Goal: Find specific page/section: Find specific page/section

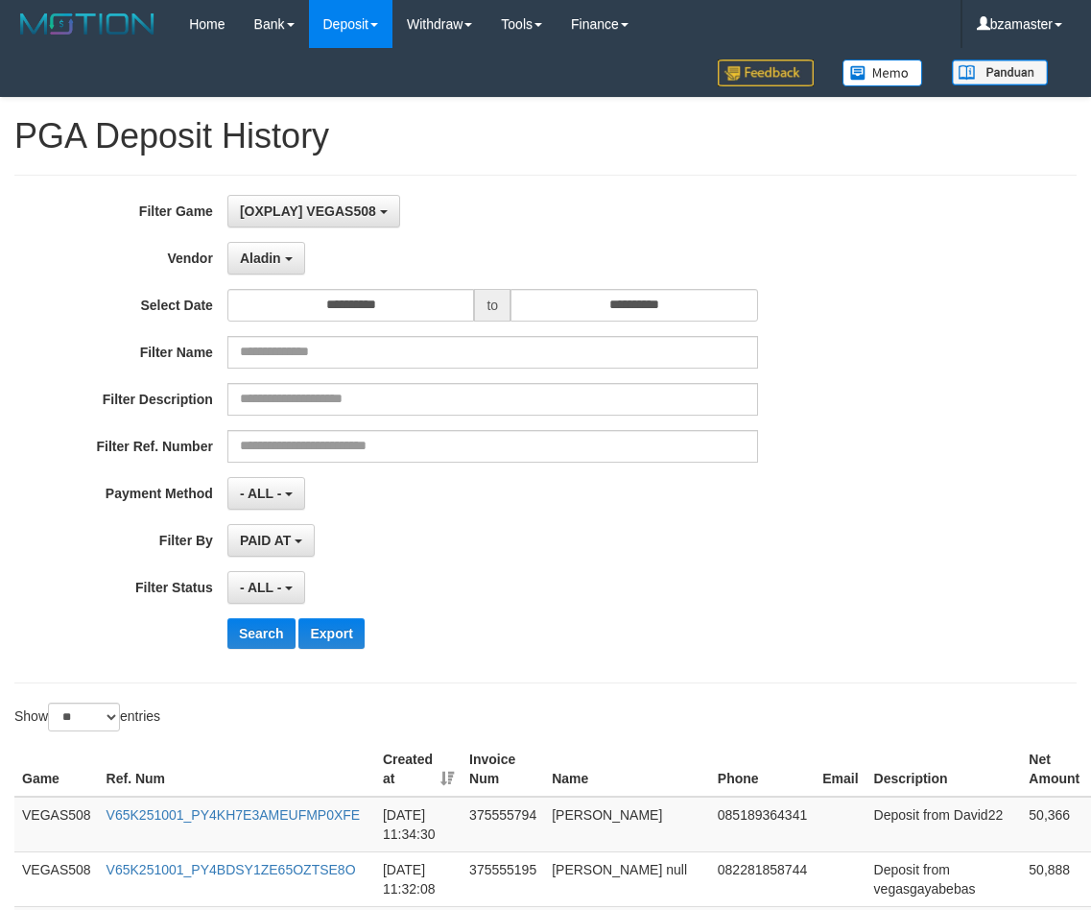
select select "**********"
select select "**"
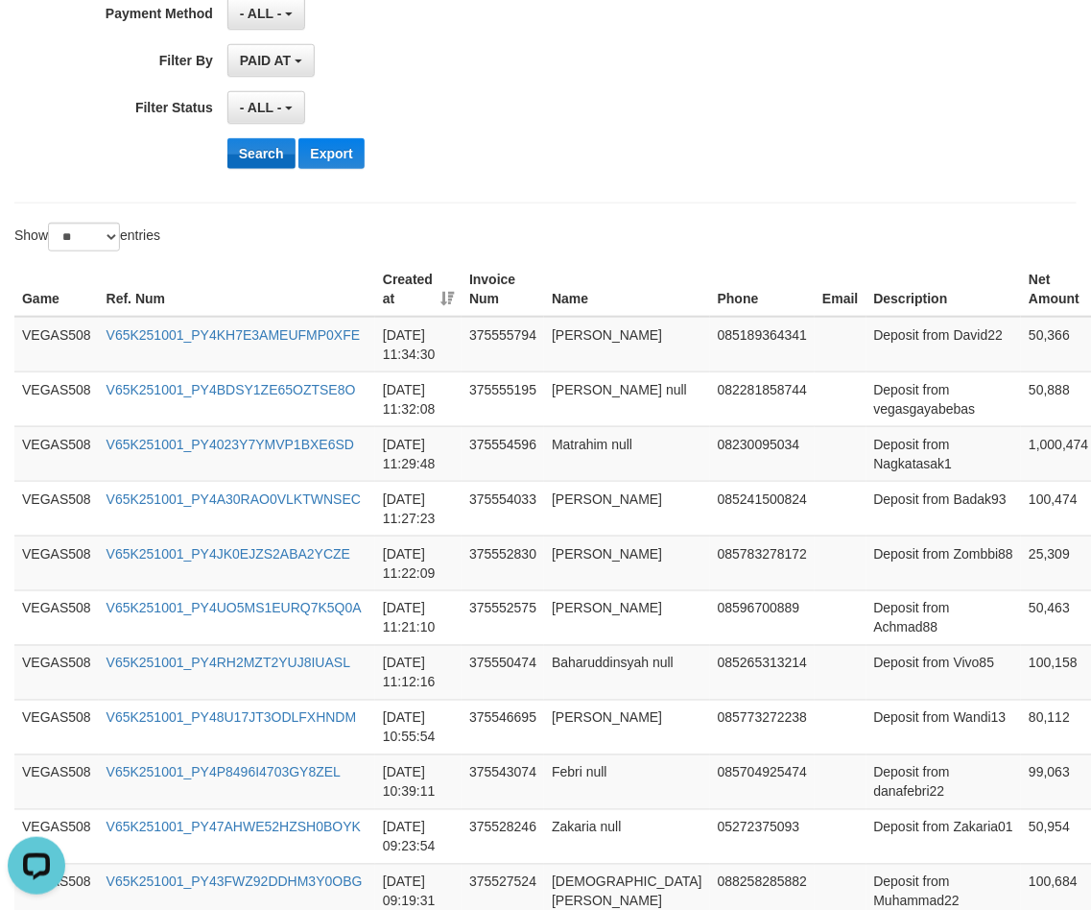
scroll to position [16, 0]
click at [241, 147] on button "Search" at bounding box center [261, 153] width 68 height 31
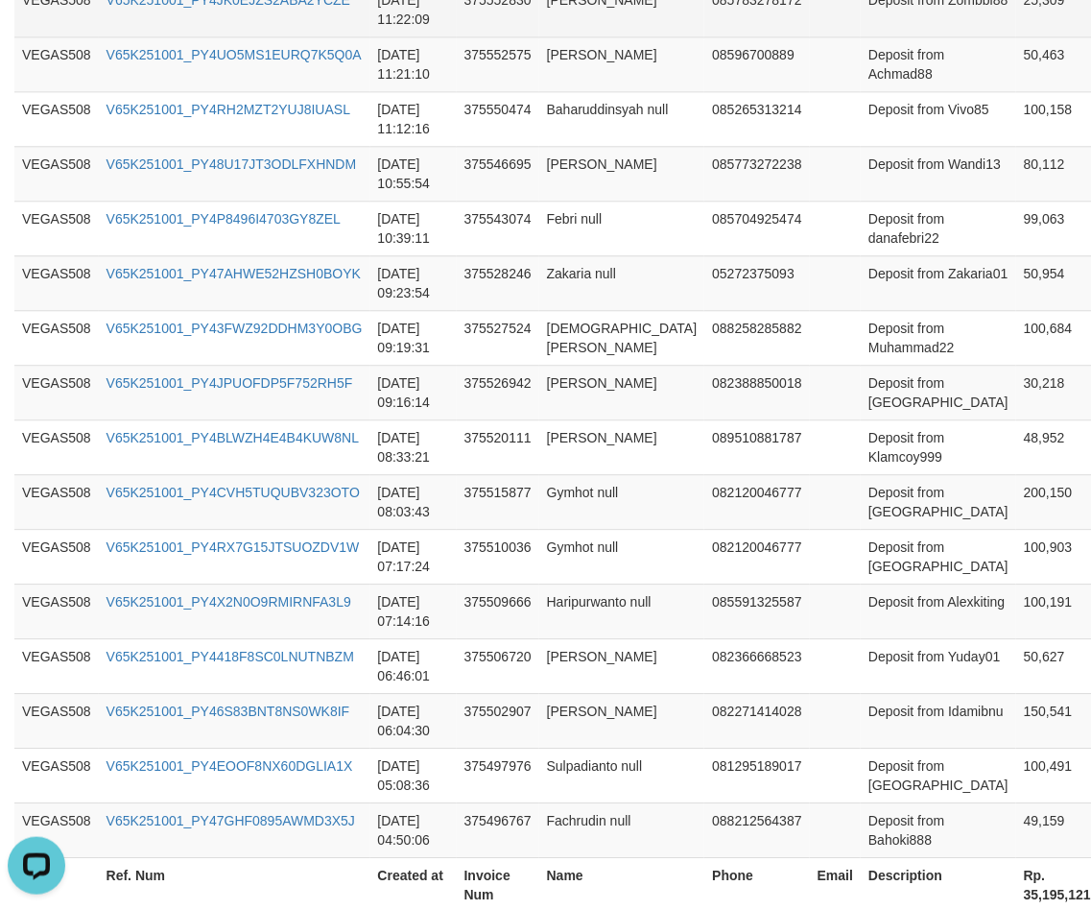
scroll to position [1470, 0]
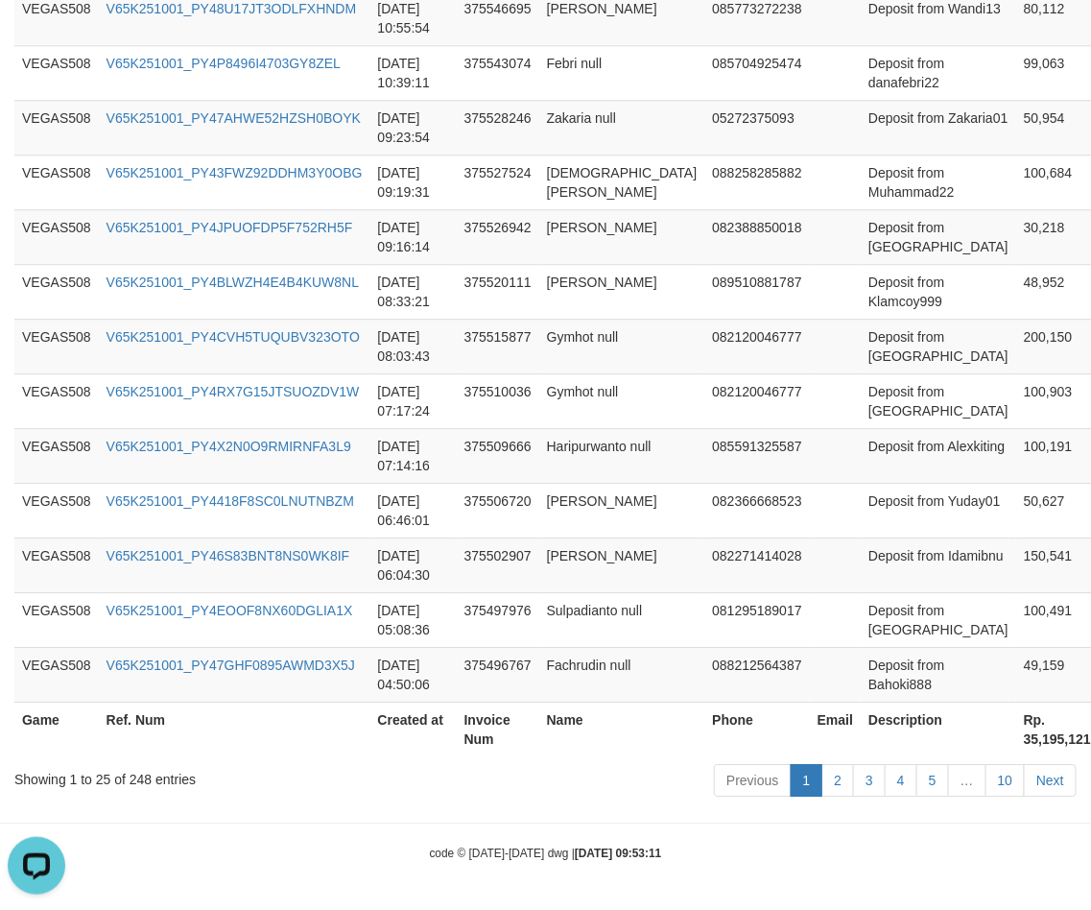
click at [1016, 734] on th "Rp. 35,195,121" at bounding box center [1057, 728] width 83 height 55
copy th "35,195,121"
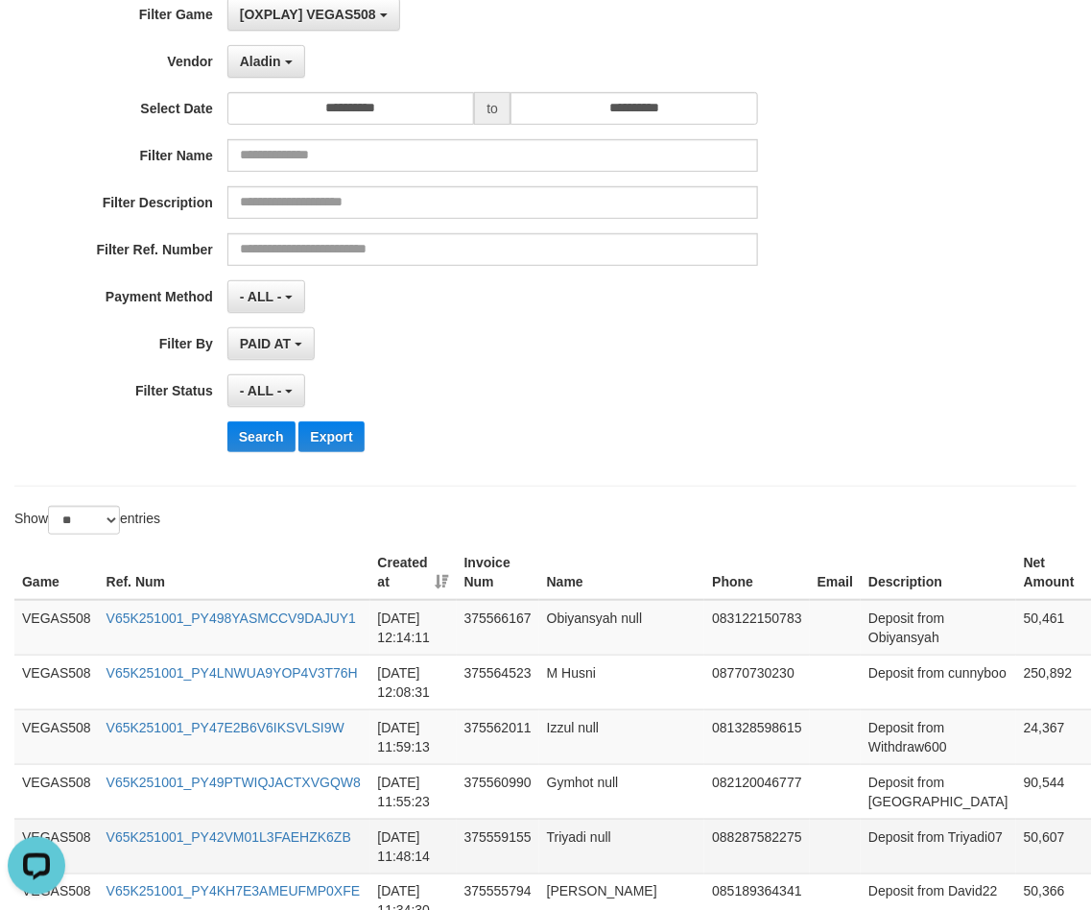
scroll to position [0, 0]
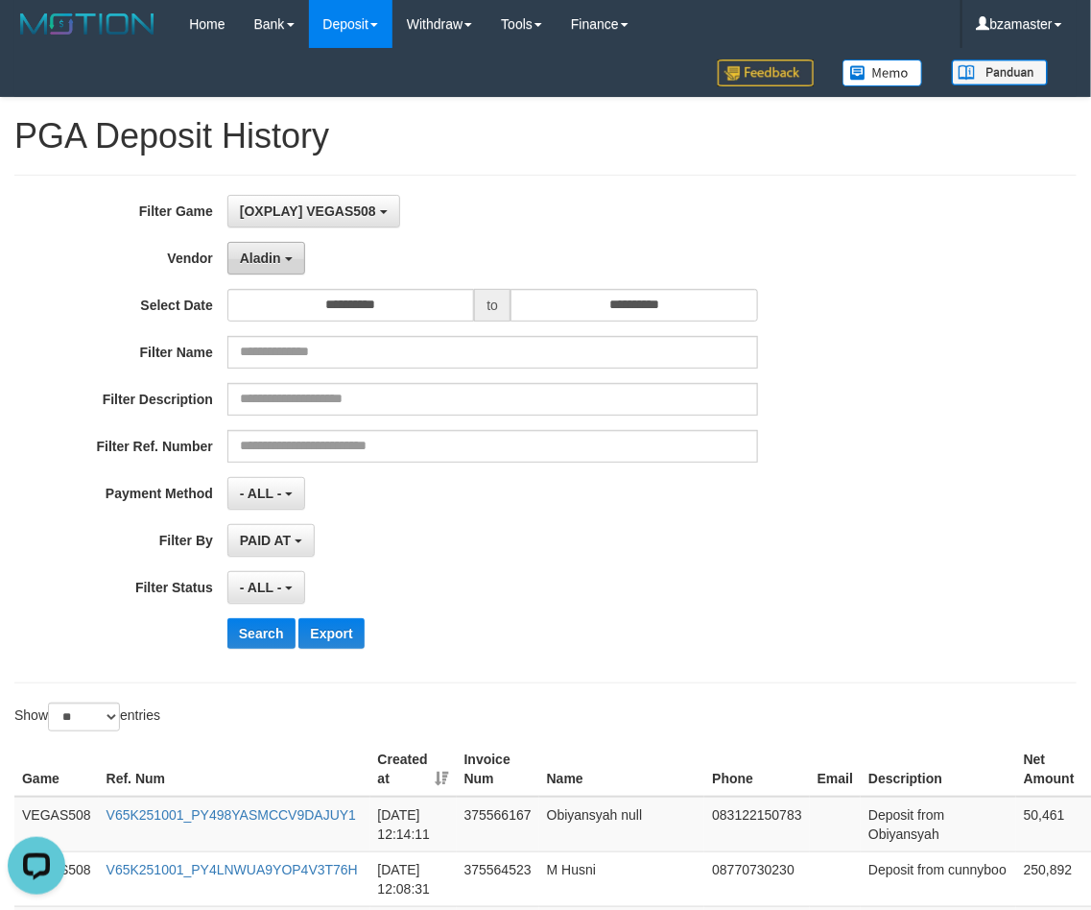
click at [261, 266] on span "Aladin" at bounding box center [260, 257] width 41 height 15
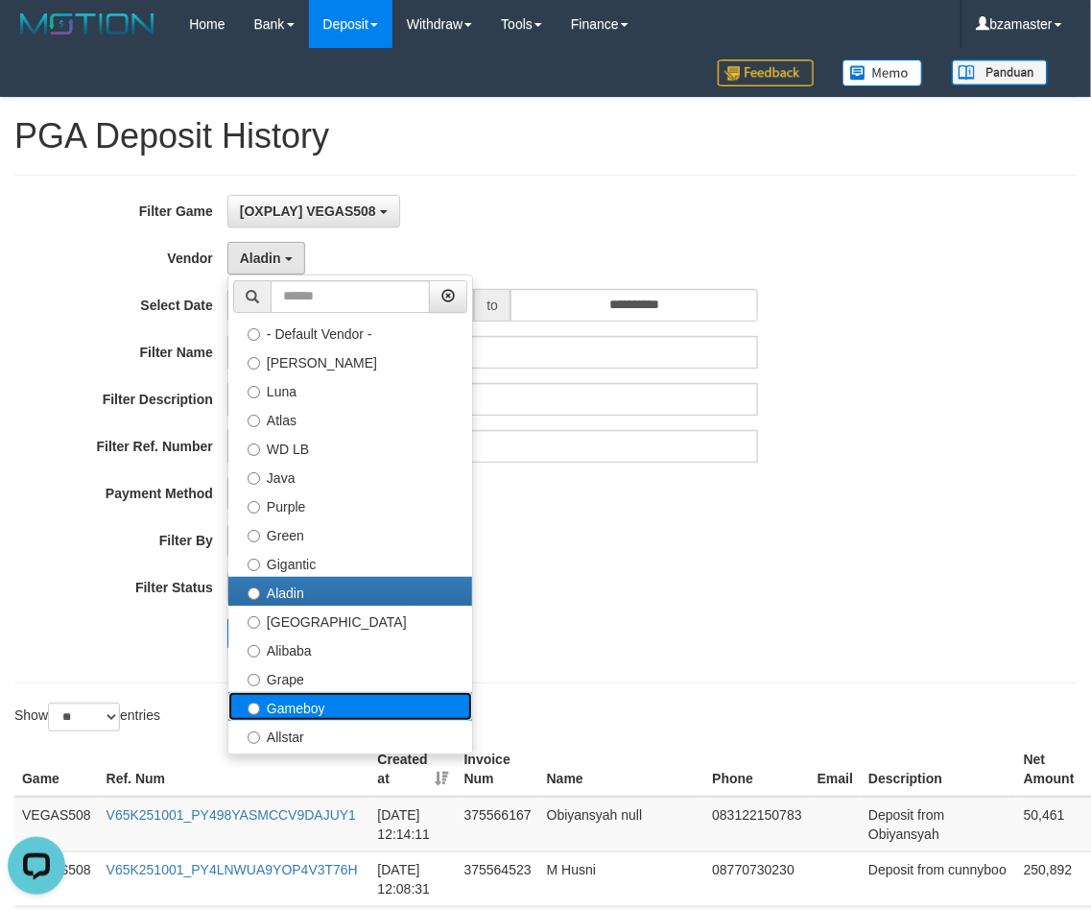
click at [317, 692] on label "Gameboy" at bounding box center [350, 706] width 244 height 29
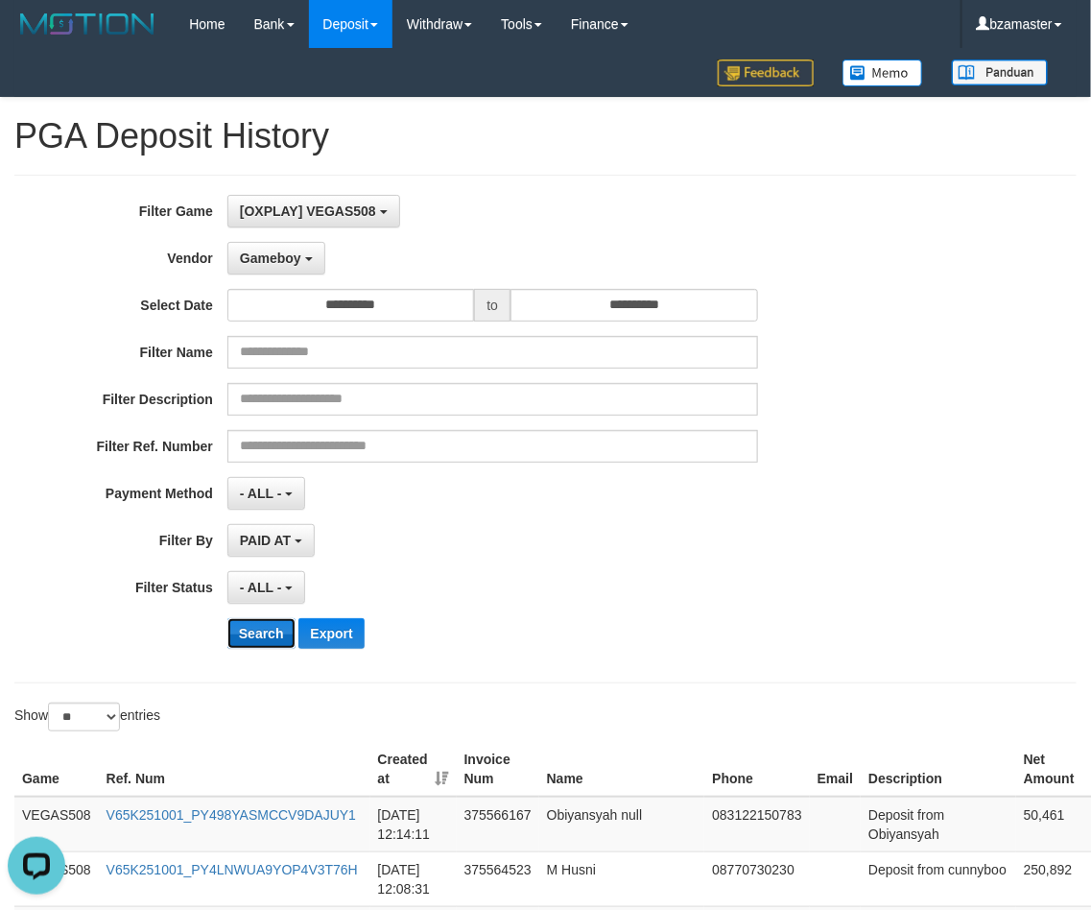
click at [267, 638] on button "Search" at bounding box center [261, 633] width 68 height 31
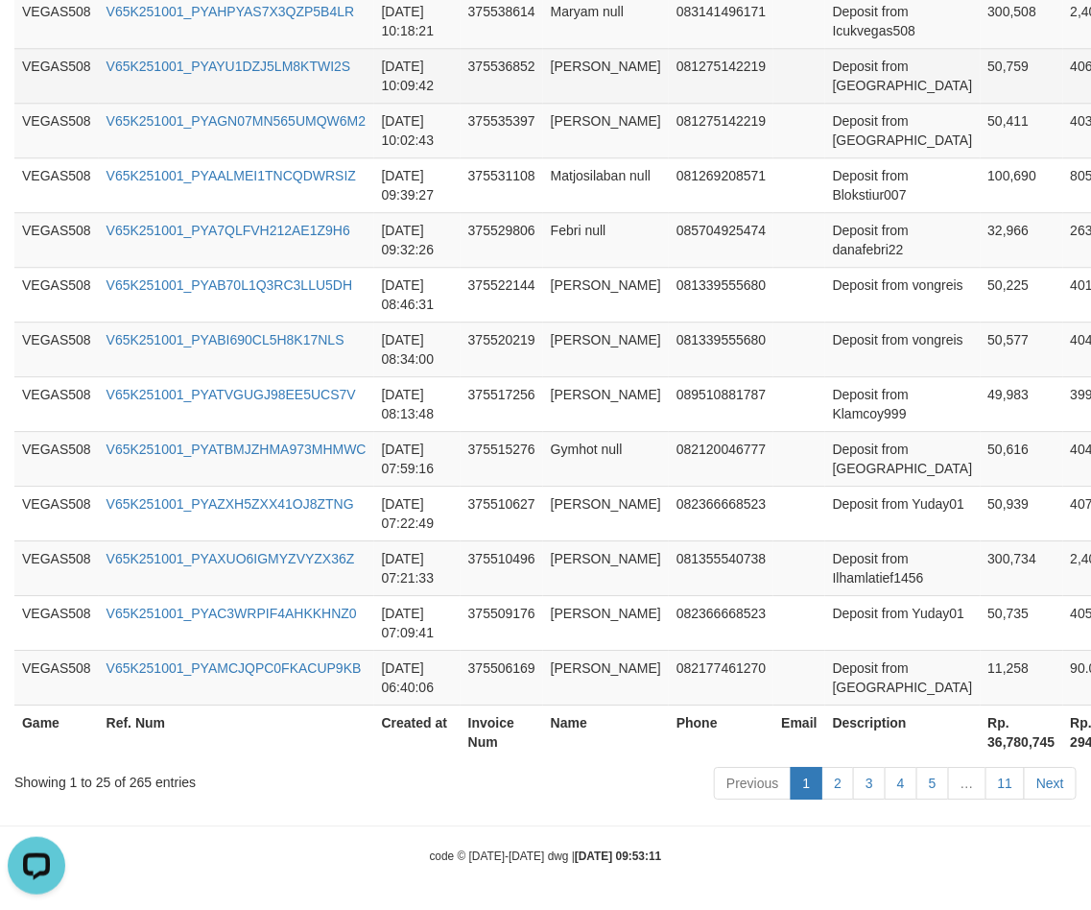
scroll to position [1470, 0]
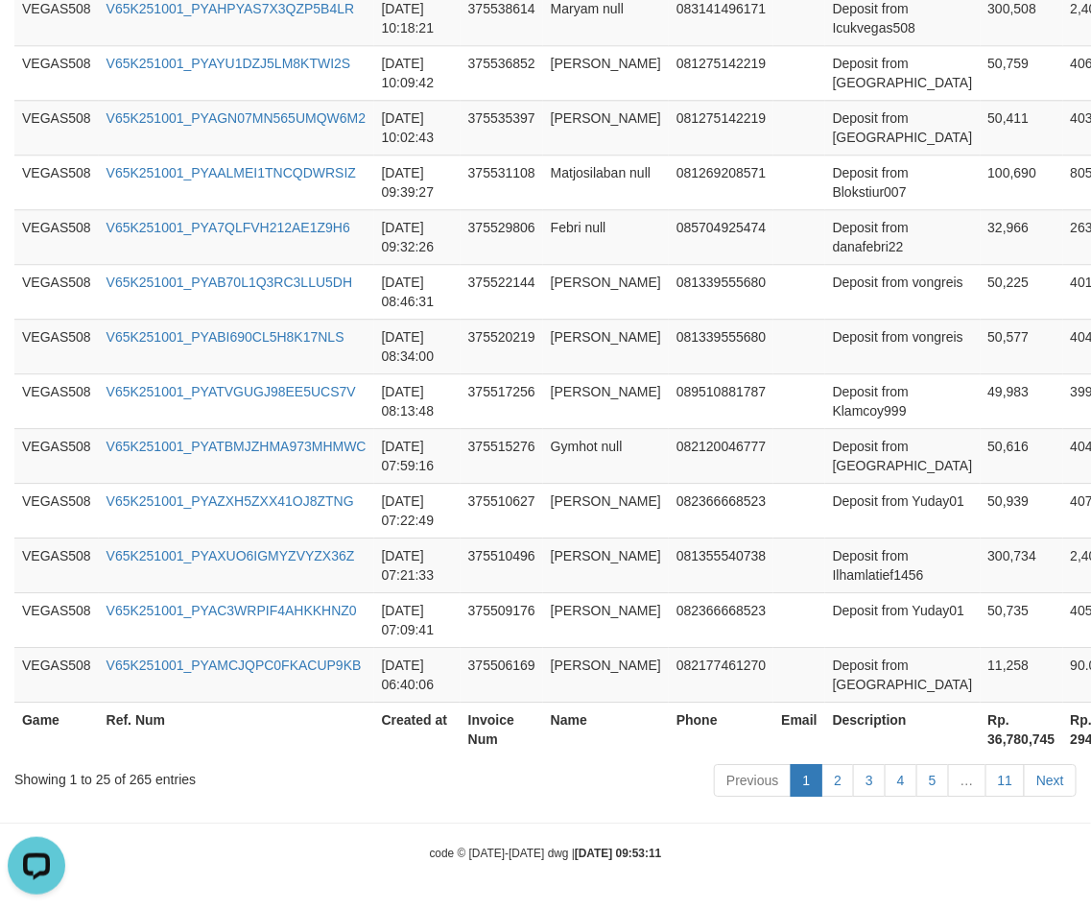
click at [991, 739] on th "Rp. 36,780,745" at bounding box center [1022, 728] width 83 height 55
click at [991, 737] on th "Rp. 36,780,745" at bounding box center [1022, 728] width 83 height 55
copy th "36,780,745"
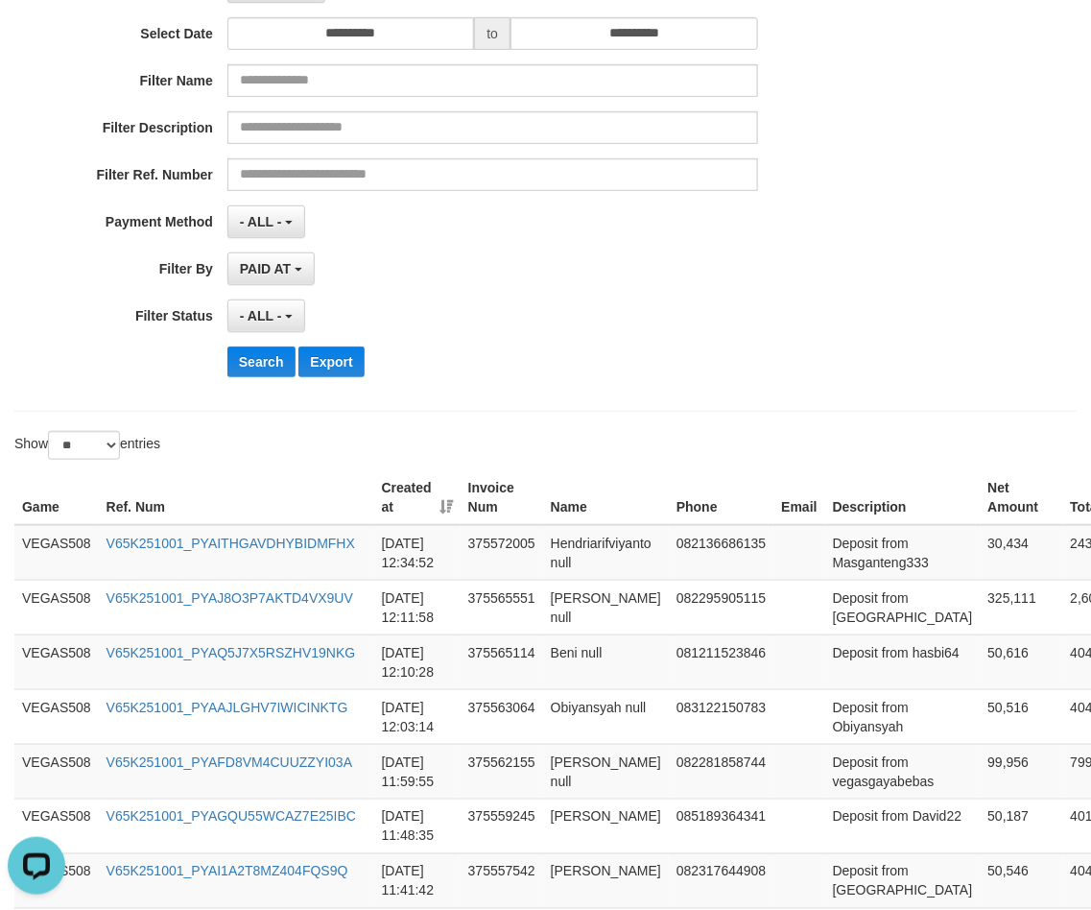
scroll to position [31, 0]
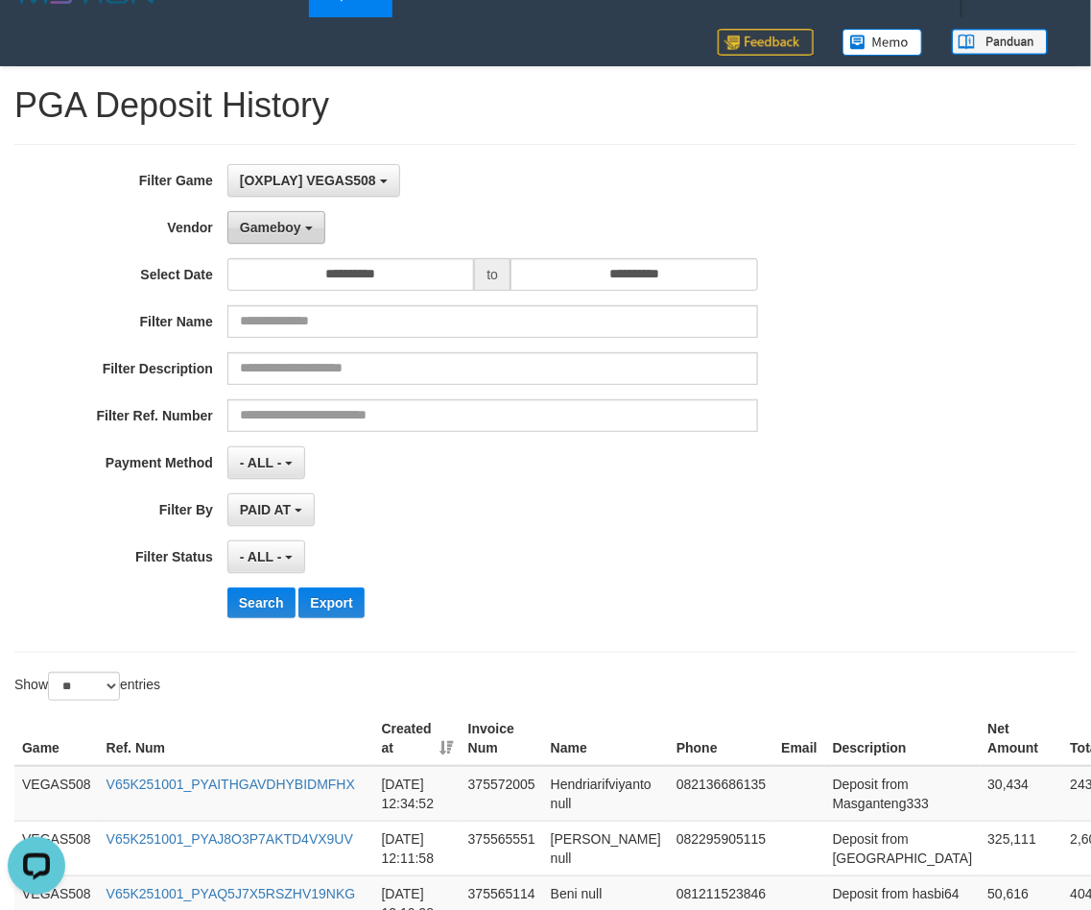
click at [278, 225] on span "Gameboy" at bounding box center [270, 227] width 61 height 15
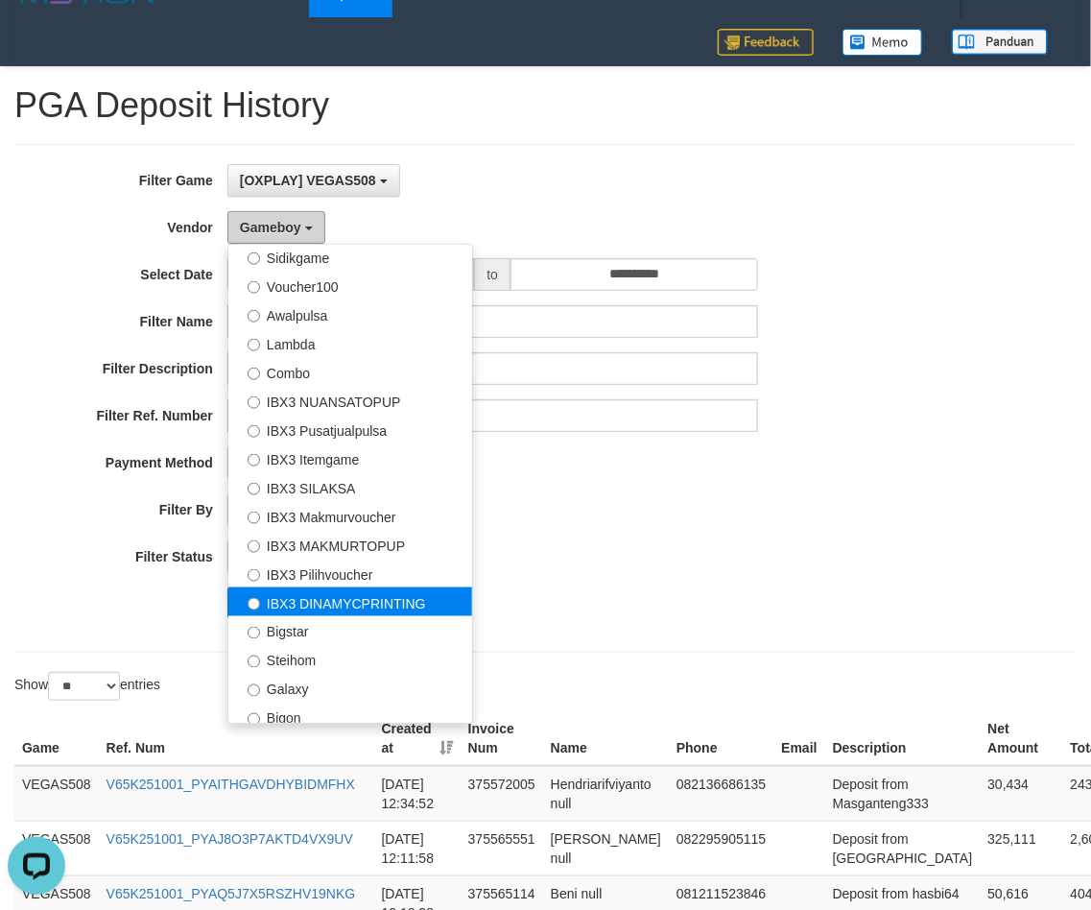
scroll to position [716, 0]
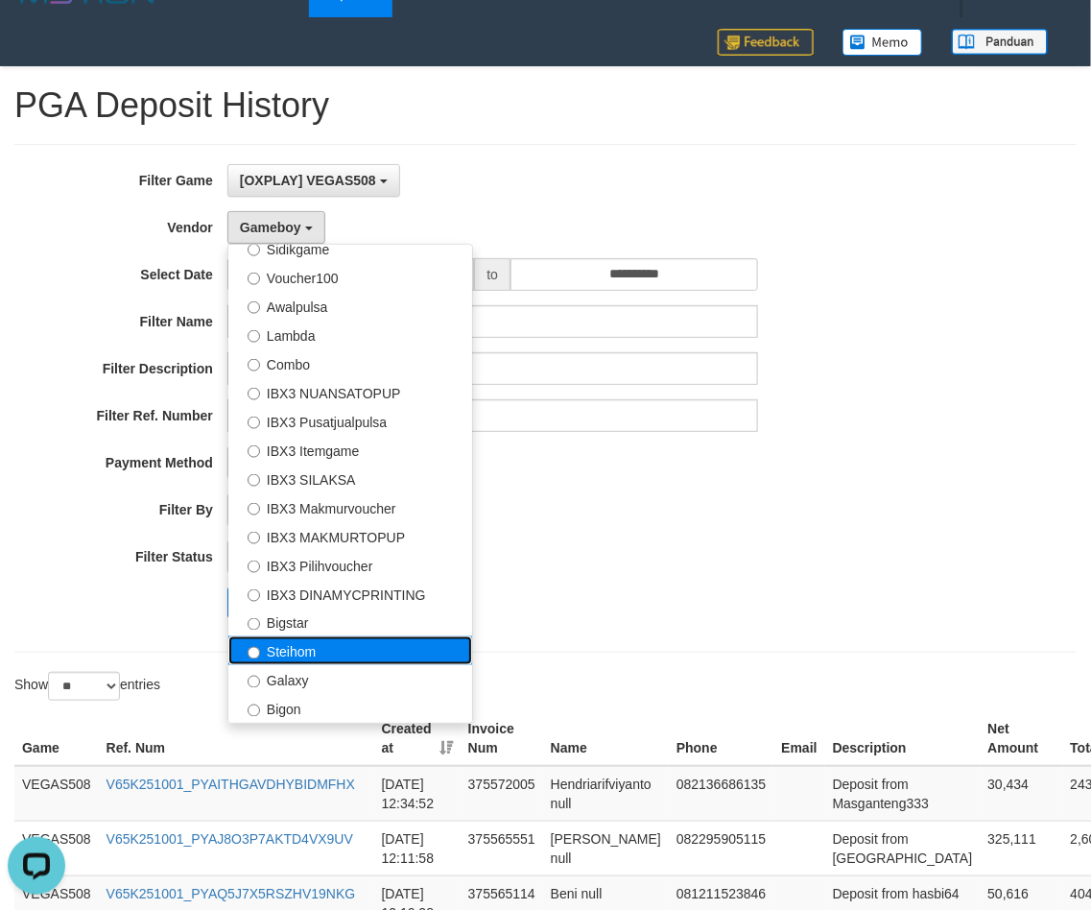
click at [322, 650] on label "Steihom" at bounding box center [350, 650] width 244 height 29
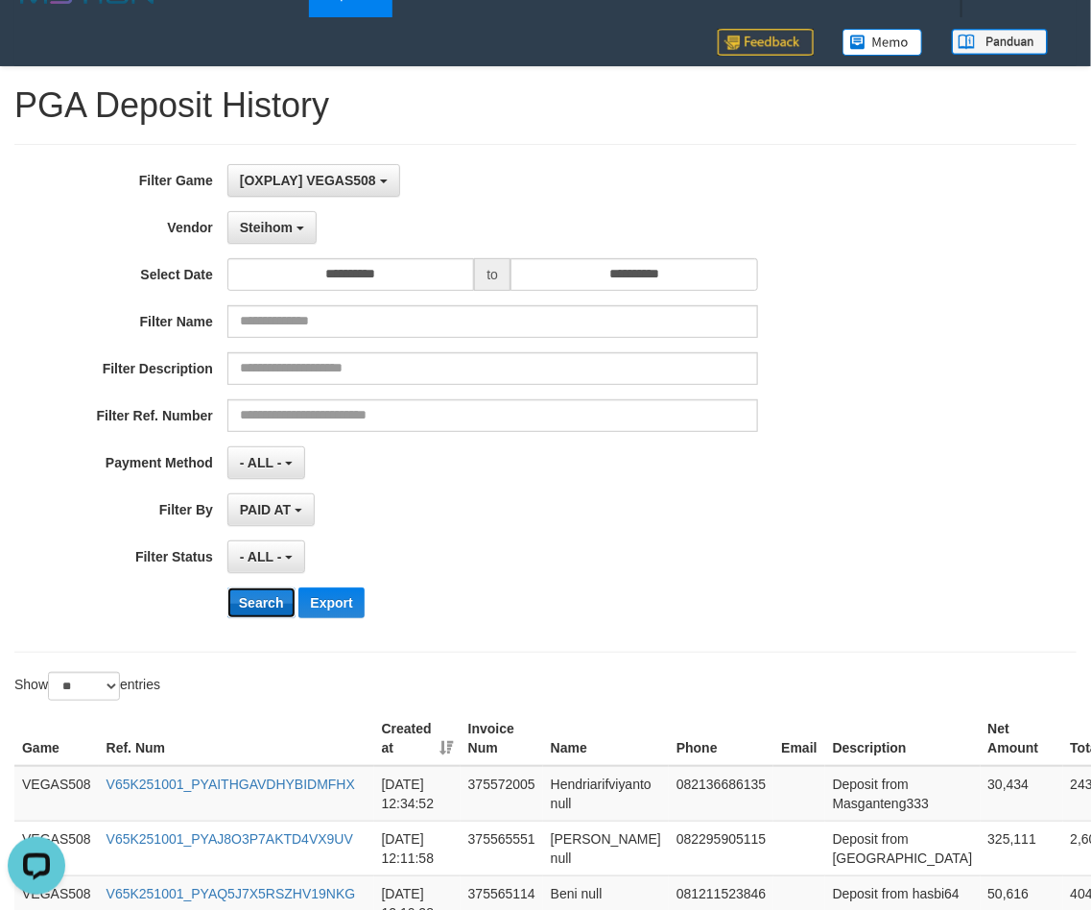
click at [265, 610] on button "Search" at bounding box center [261, 602] width 68 height 31
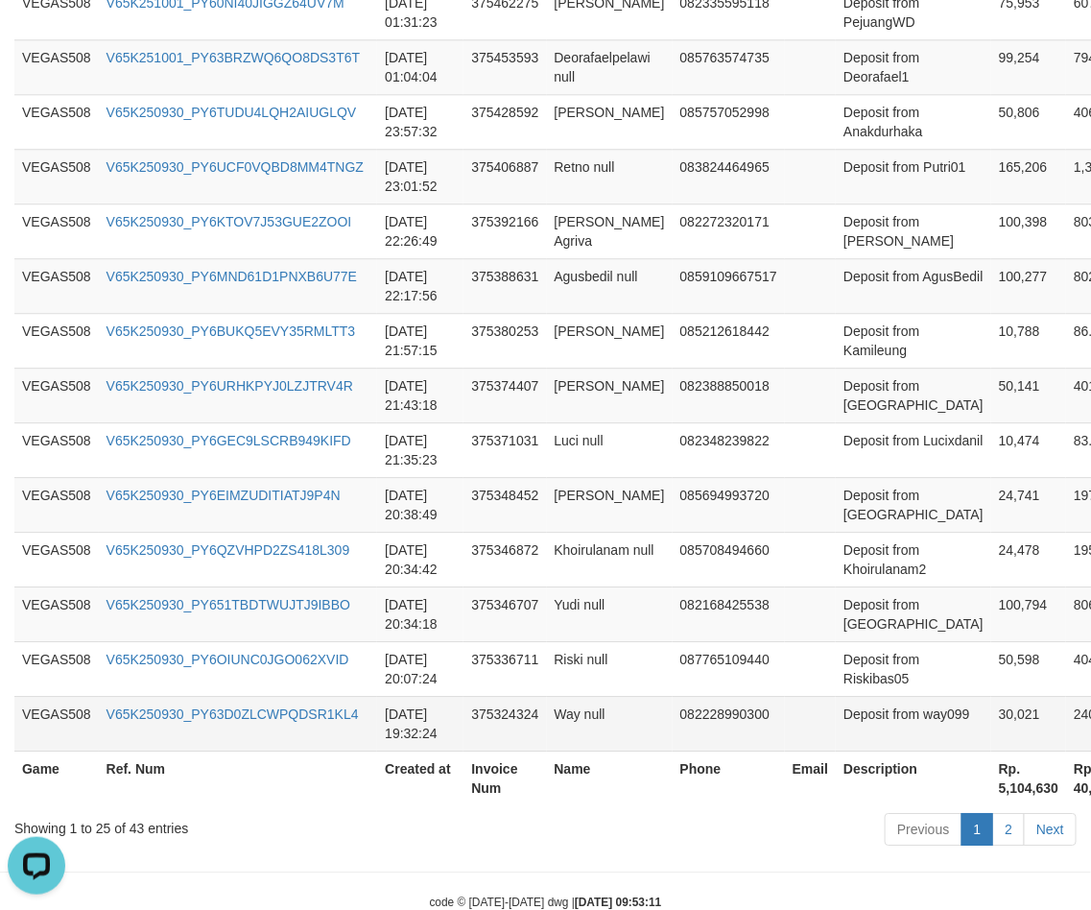
scroll to position [1470, 0]
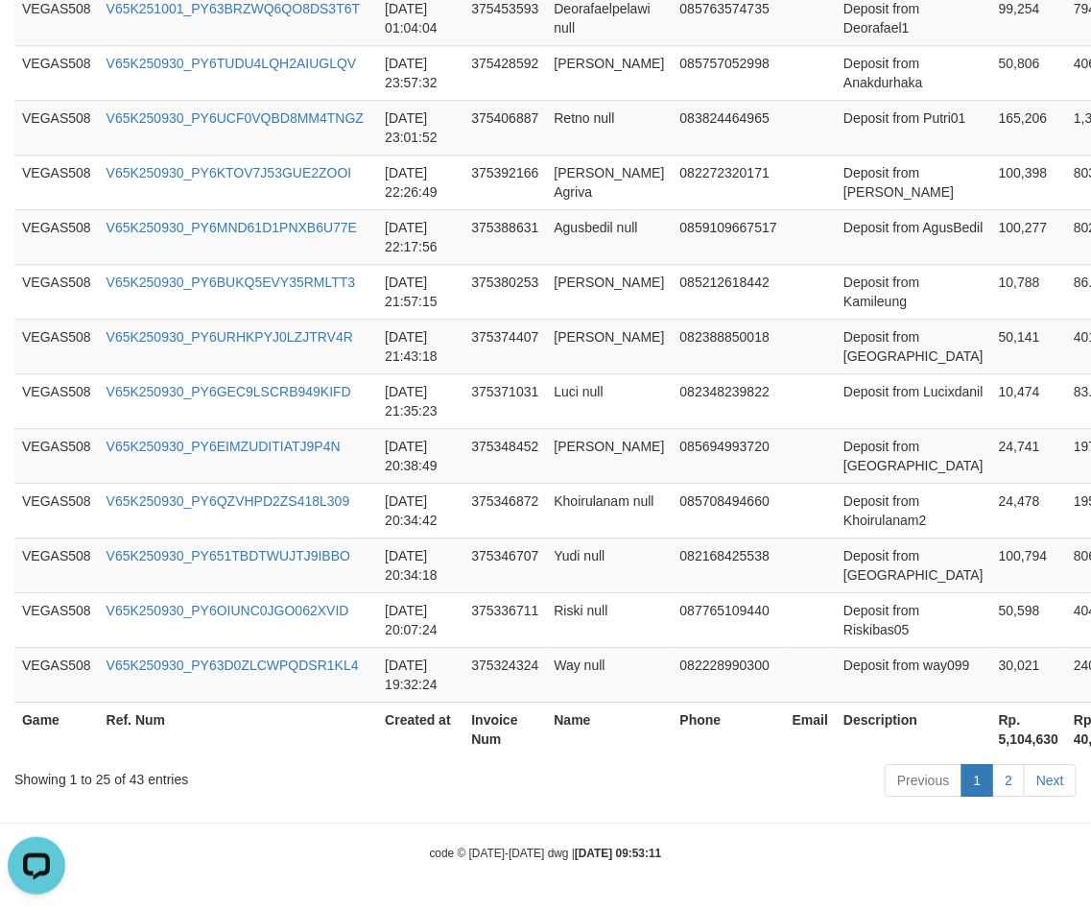
click at [991, 739] on th "Rp. 5,104,630" at bounding box center [1028, 728] width 75 height 55
copy th "5,104,630"
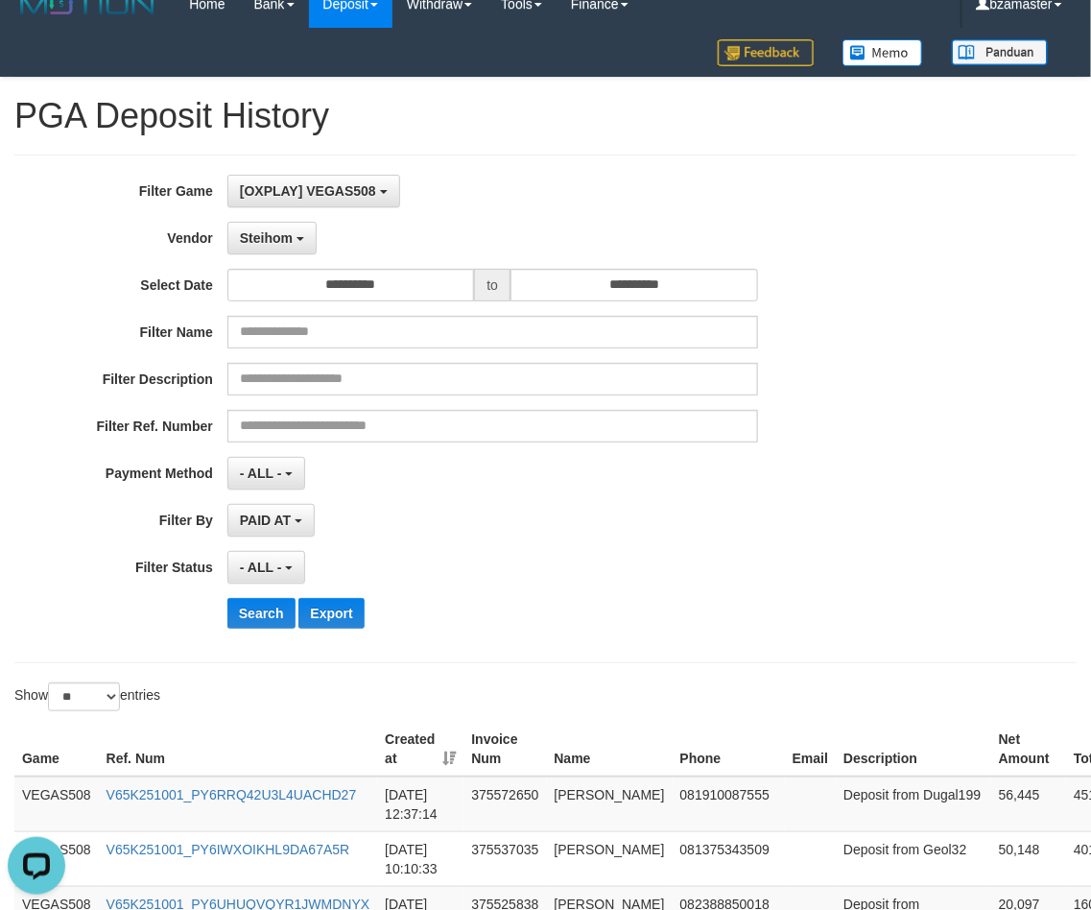
scroll to position [0, 0]
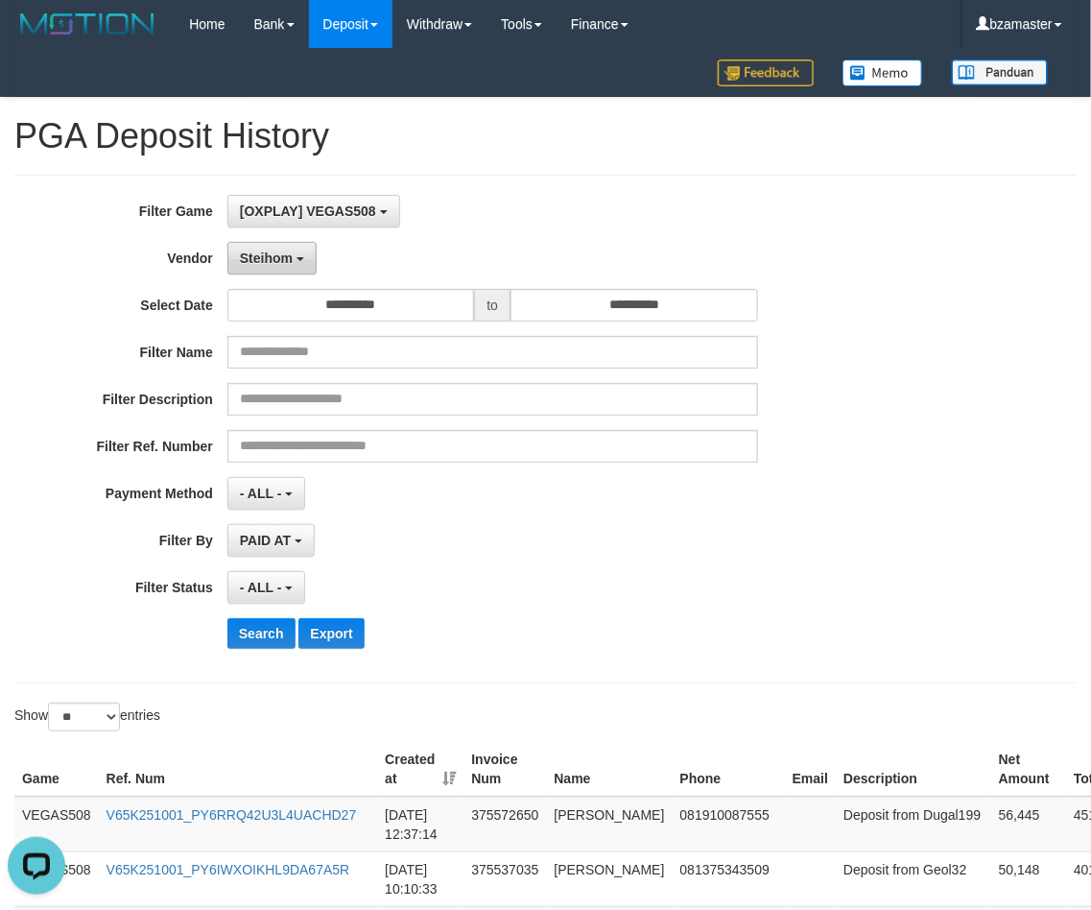
click at [257, 267] on button "Steihom" at bounding box center [271, 258] width 89 height 33
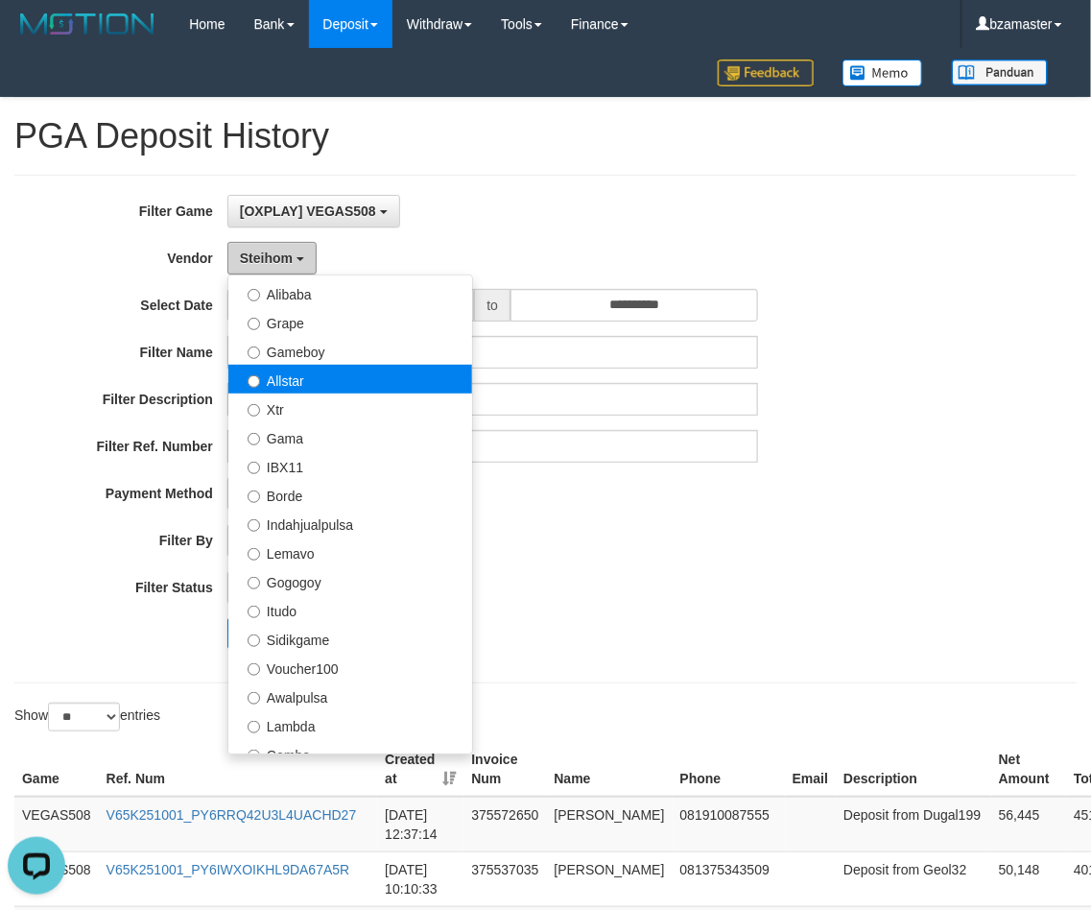
scroll to position [236, 0]
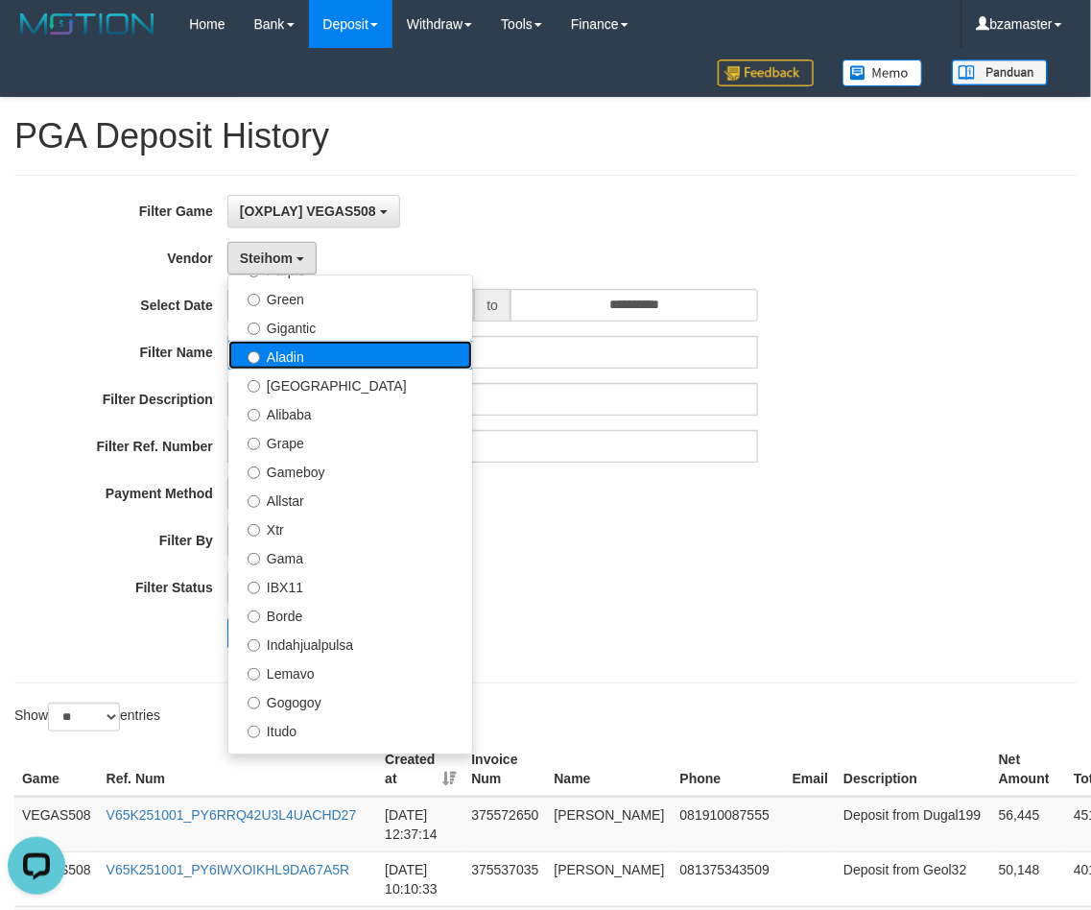
click at [310, 350] on label "Aladin" at bounding box center [350, 355] width 244 height 29
select select "**********"
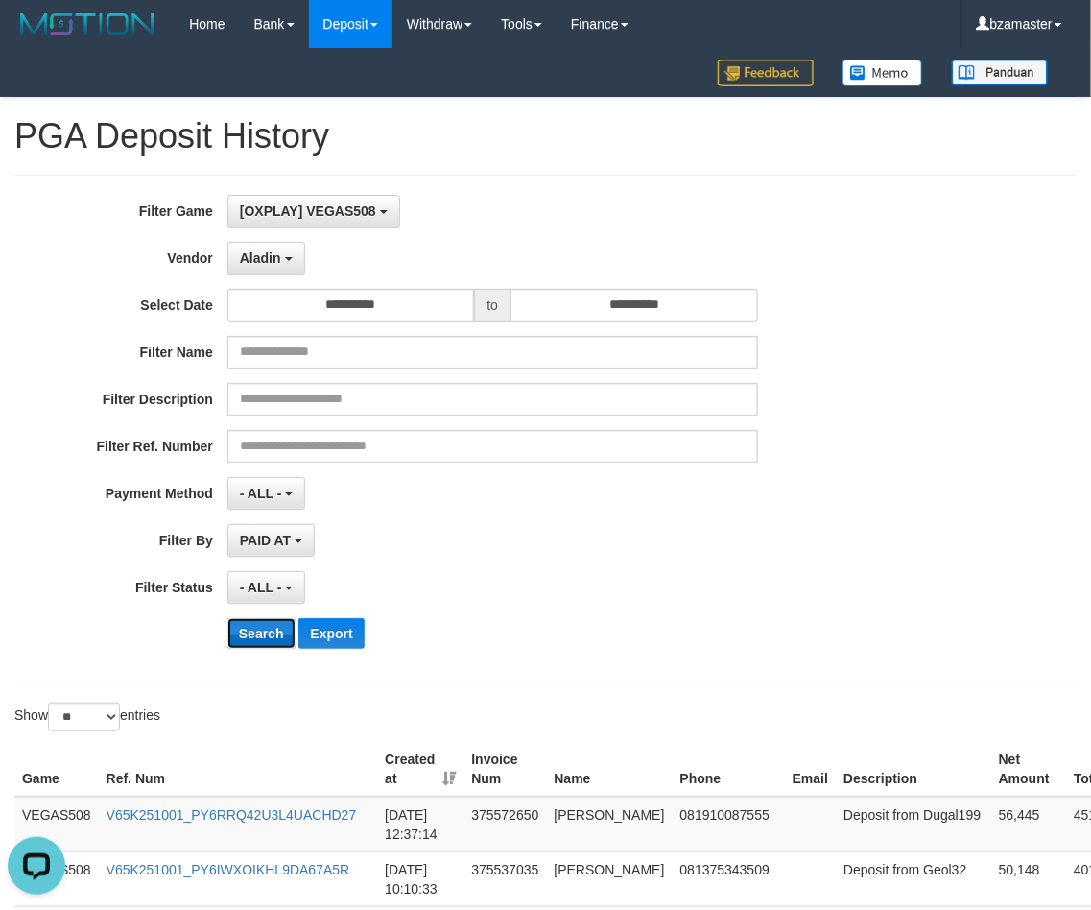
click at [262, 629] on button "Search" at bounding box center [261, 633] width 68 height 31
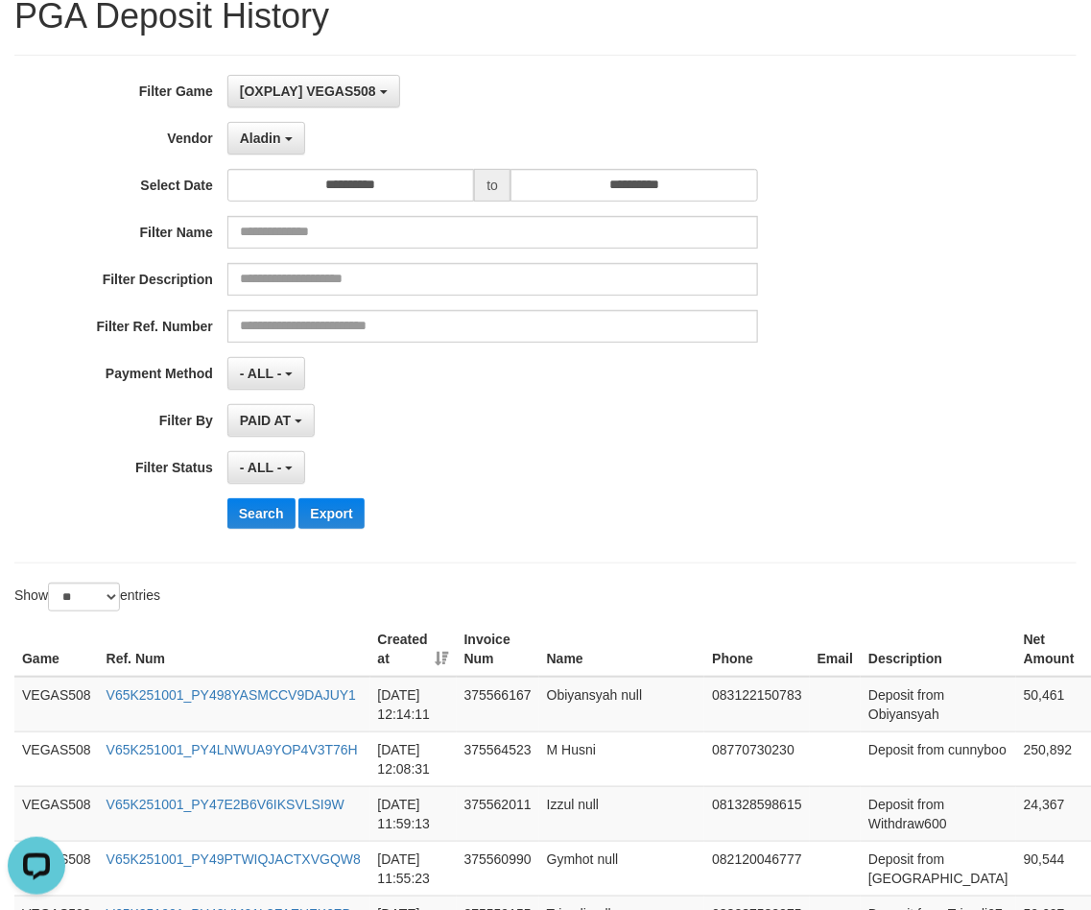
scroll to position [240, 0]
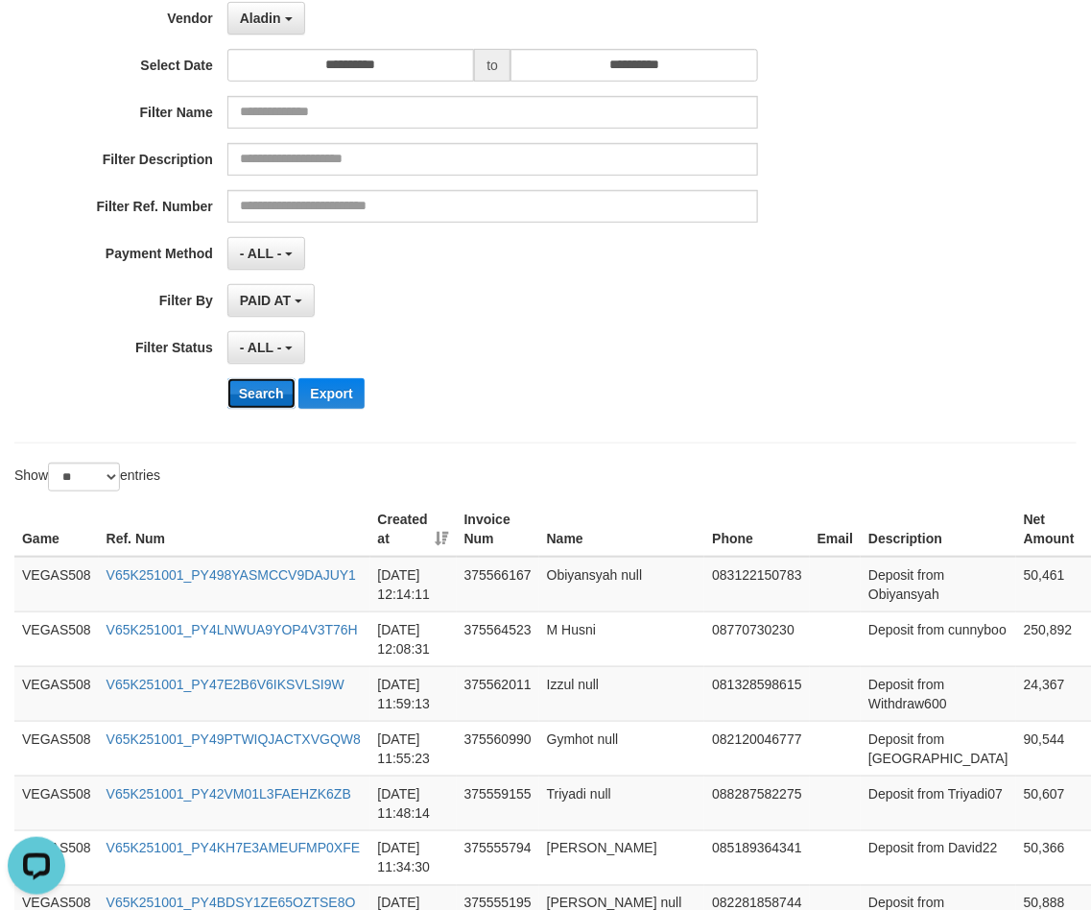
click at [259, 396] on button "Search" at bounding box center [261, 393] width 68 height 31
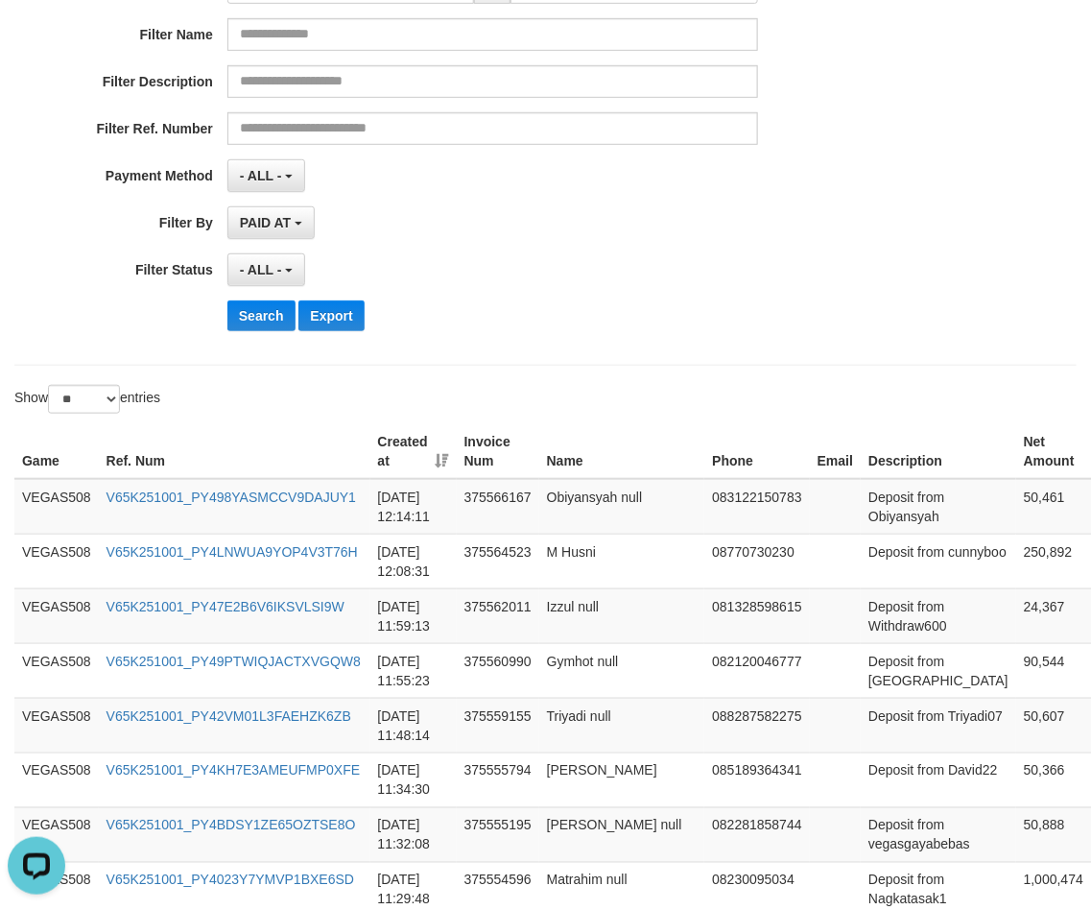
scroll to position [360, 0]
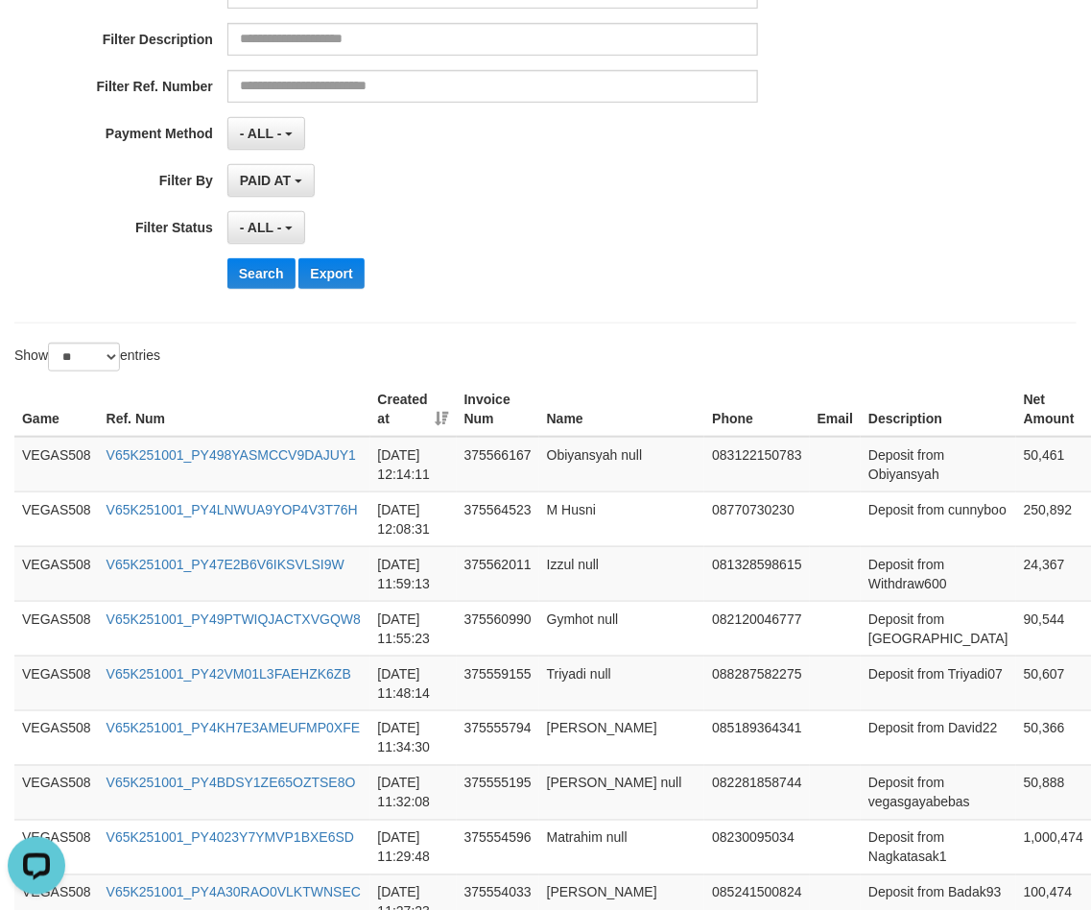
drag, startPoint x: 798, startPoint y: 294, endPoint x: 768, endPoint y: 288, distance: 30.3
click at [794, 293] on div "**********" at bounding box center [455, 69] width 910 height 468
